Goal: Information Seeking & Learning: Learn about a topic

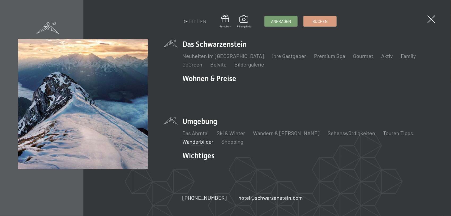
click at [198, 138] on link "Wanderbilder" at bounding box center [197, 141] width 31 height 6
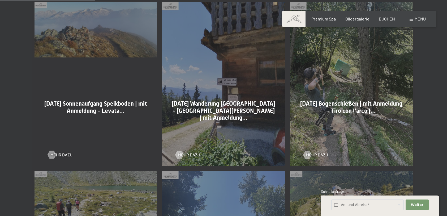
scroll to position [319, 0]
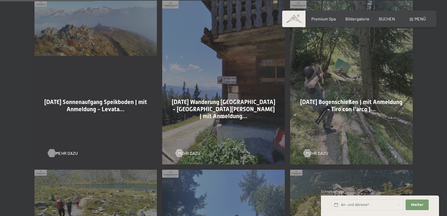
click at [57, 154] on span "Mehr dazu" at bounding box center [67, 153] width 22 height 6
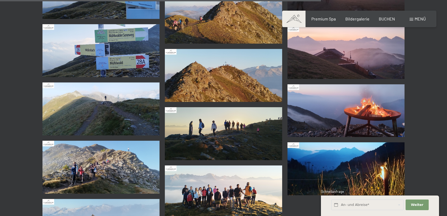
scroll to position [1142, 0]
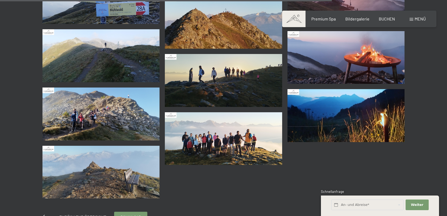
click at [229, 142] on img at bounding box center [223, 138] width 117 height 53
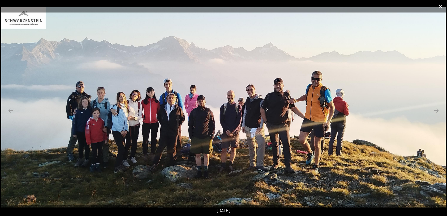
click at [440, 6] on button "Close gallery" at bounding box center [440, 6] width 13 height 12
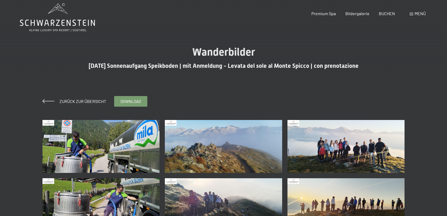
scroll to position [0, 0]
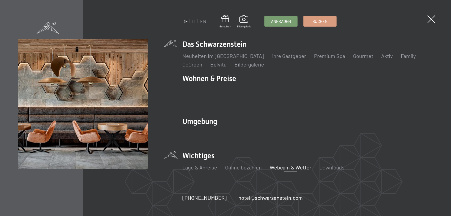
click at [280, 164] on link "Webcam & Wetter" at bounding box center [291, 167] width 42 height 6
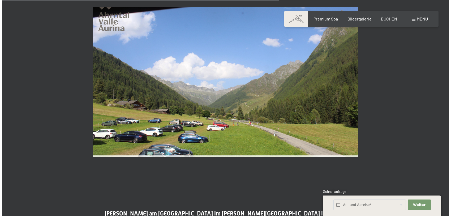
scroll to position [1169, 0]
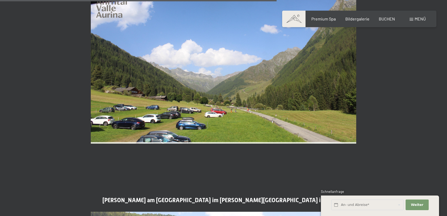
click at [422, 19] on span "Menü" at bounding box center [420, 18] width 11 height 5
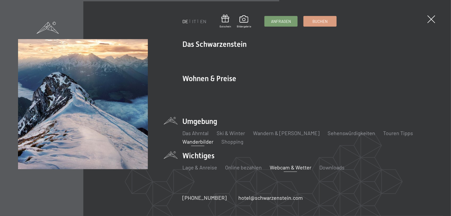
click at [195, 138] on link "Wanderbilder" at bounding box center [197, 141] width 31 height 6
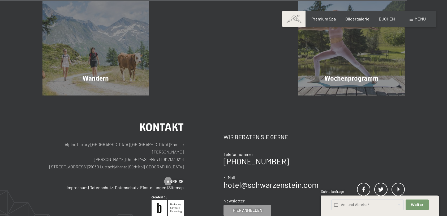
scroll to position [1408, 0]
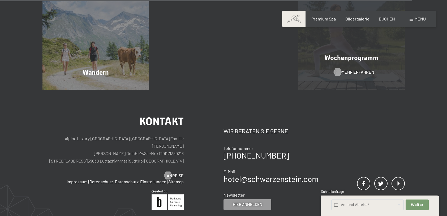
click at [339, 71] on div at bounding box center [338, 72] width 5 height 8
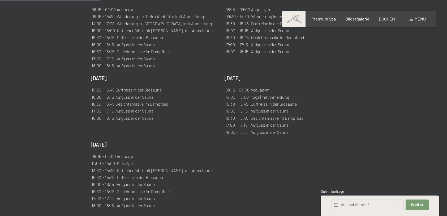
scroll to position [531, 0]
